Goal: Find contact information: Find contact information

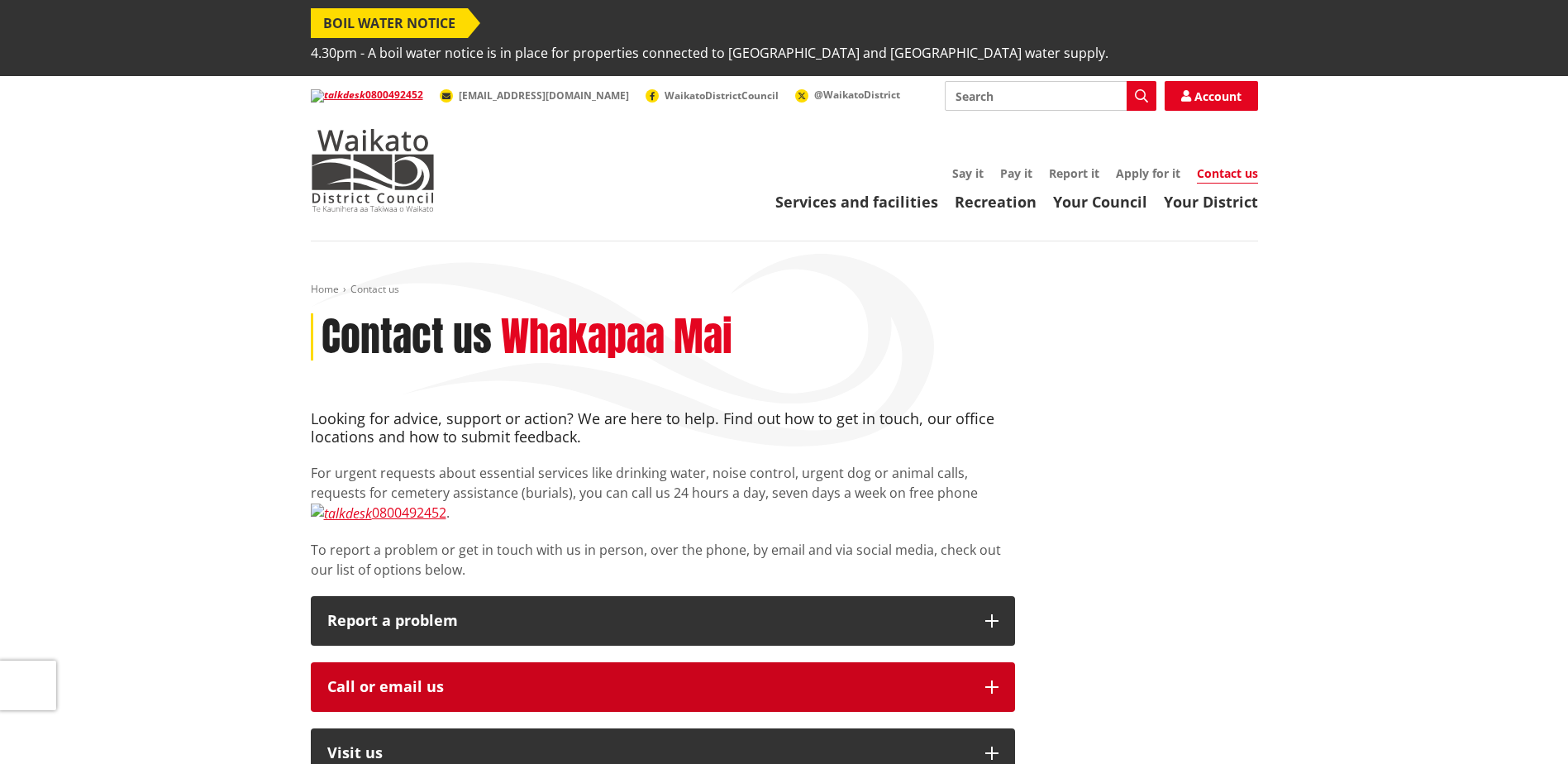
drag, startPoint x: 1009, startPoint y: 645, endPoint x: 993, endPoint y: 643, distance: 16.1
click at [1007, 662] on button "Call or email us" at bounding box center [663, 687] width 704 height 50
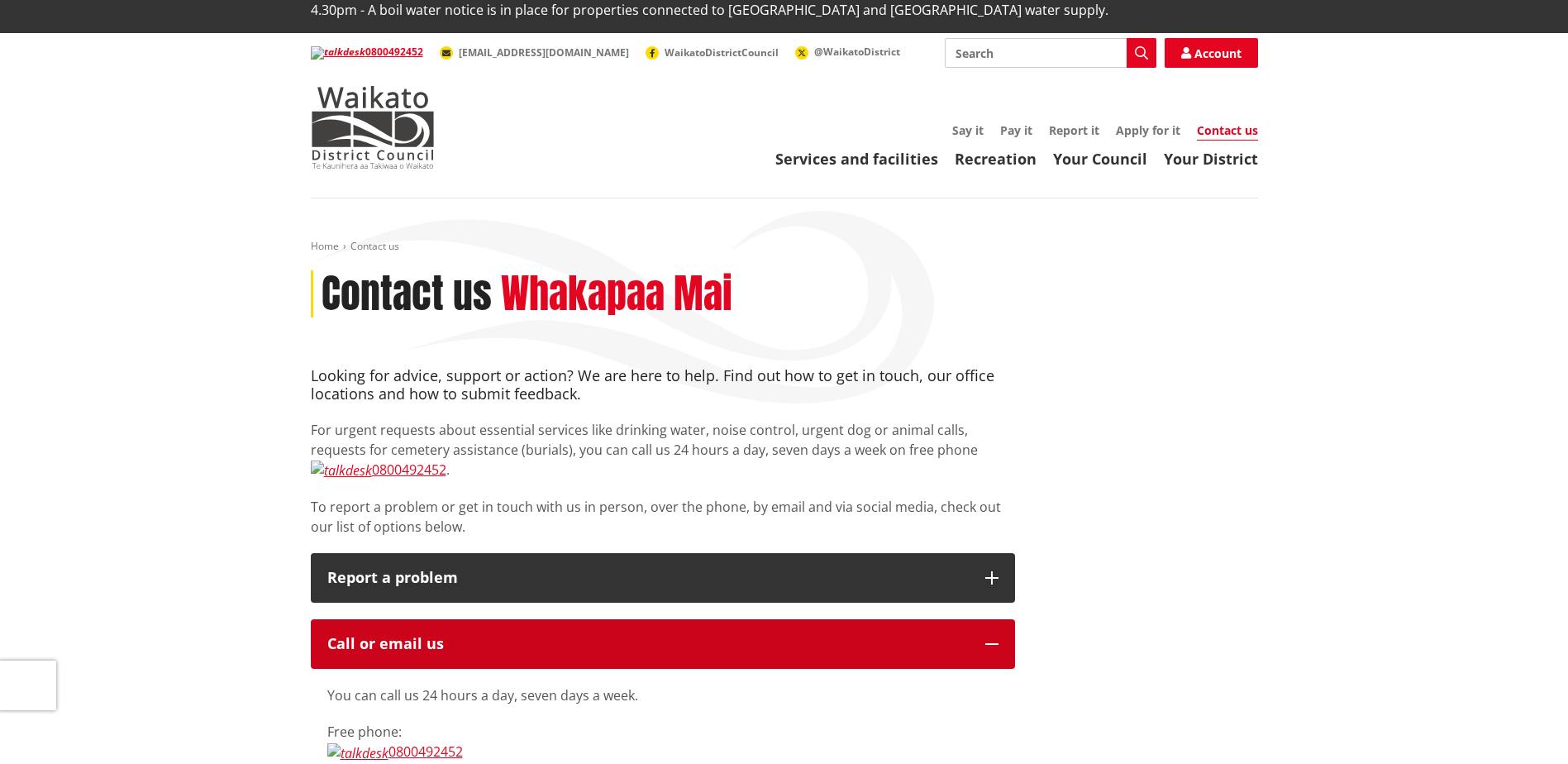
scroll to position [83, 0]
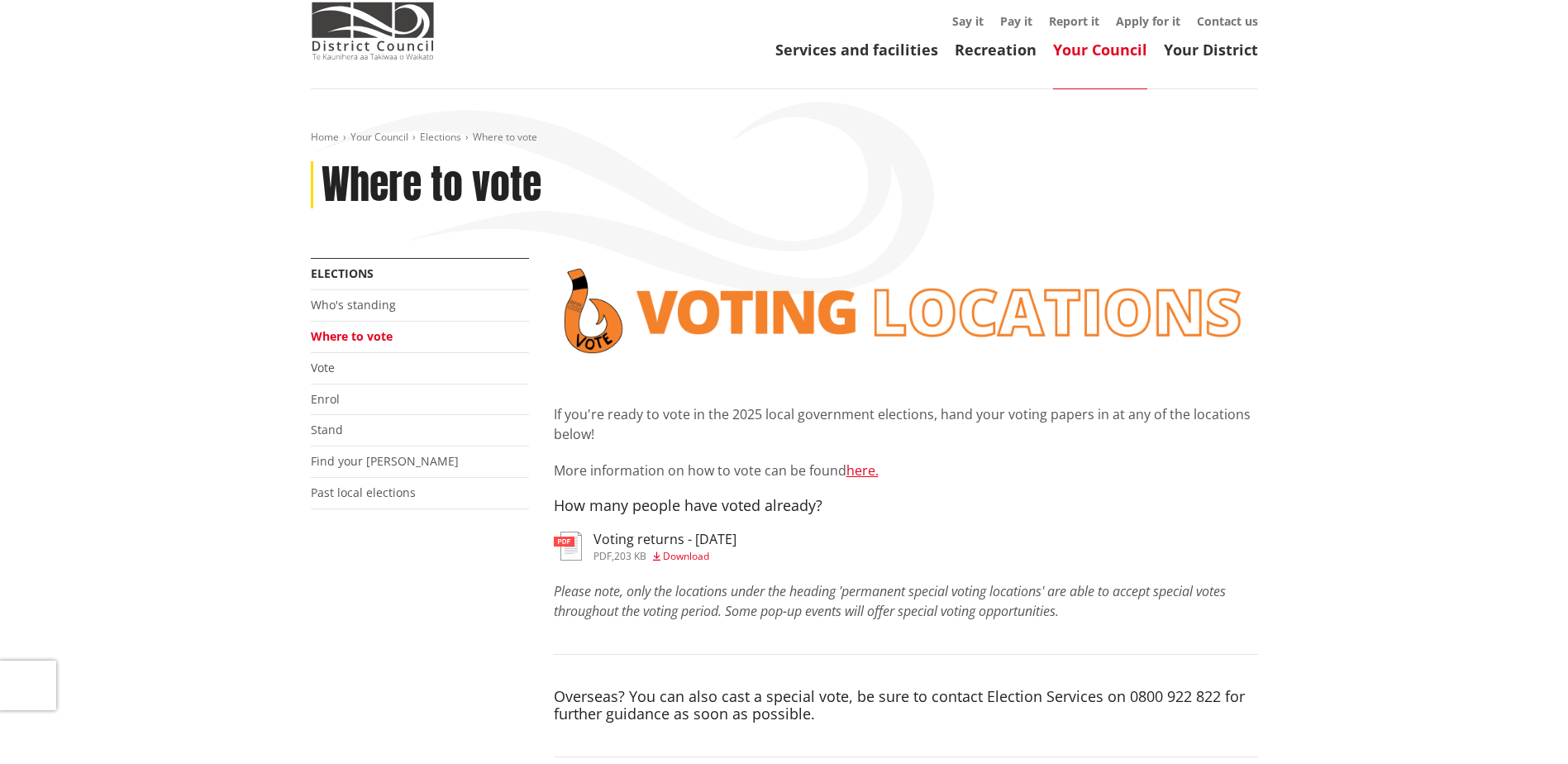
scroll to position [165, 0]
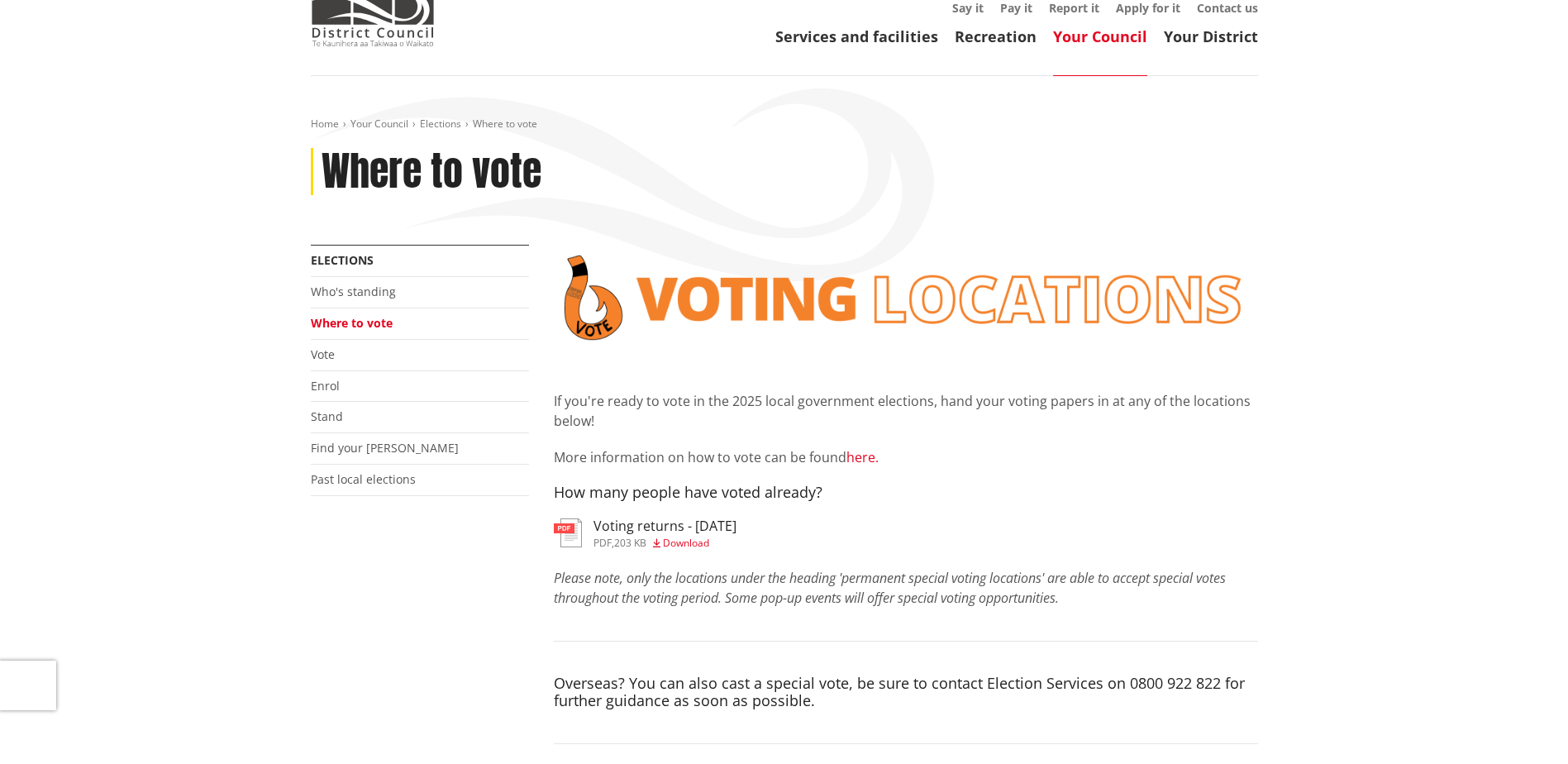
click at [869, 448] on link "here." at bounding box center [863, 456] width 33 height 18
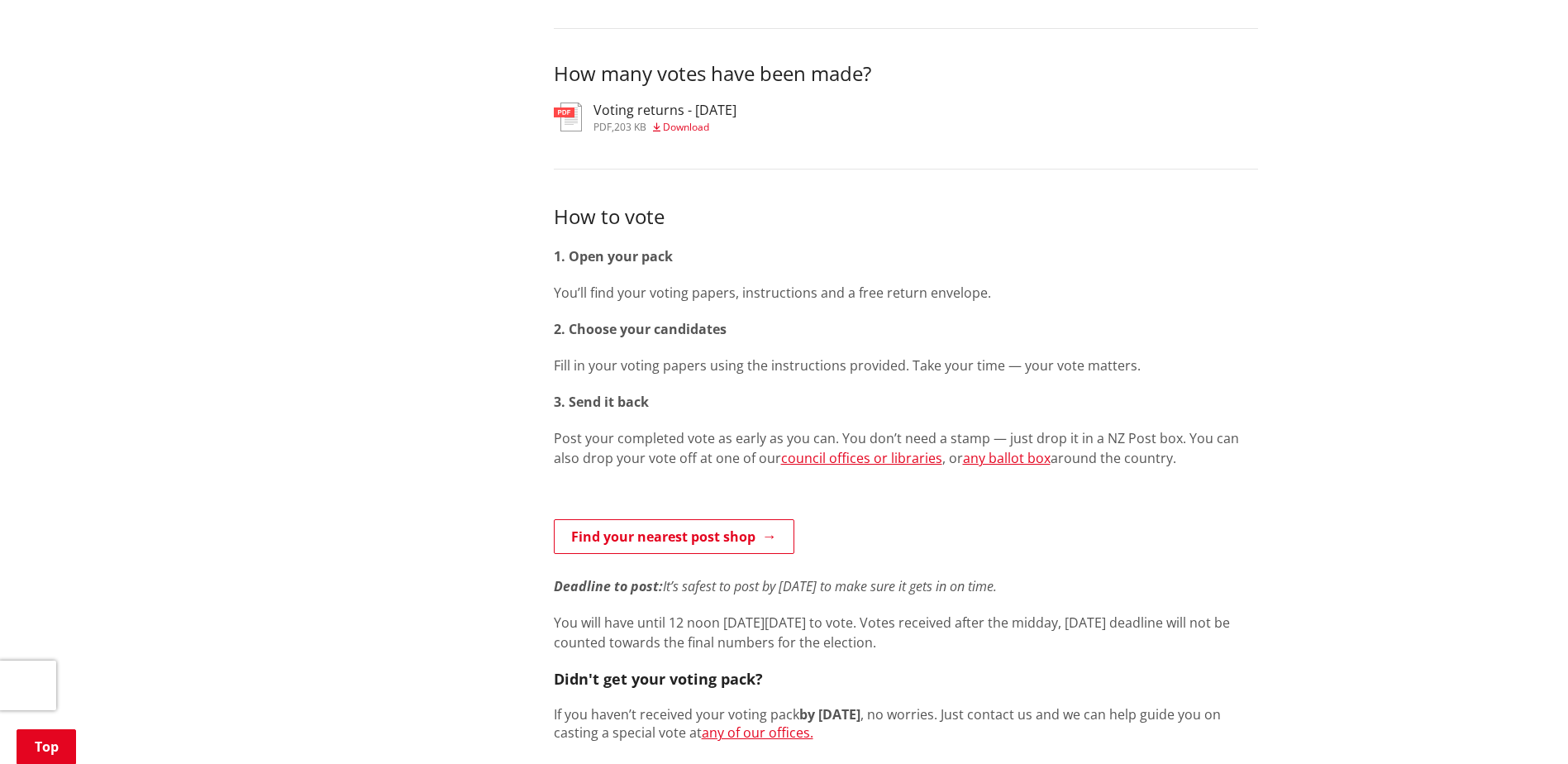
scroll to position [496, 0]
